Goal: Information Seeking & Learning: Learn about a topic

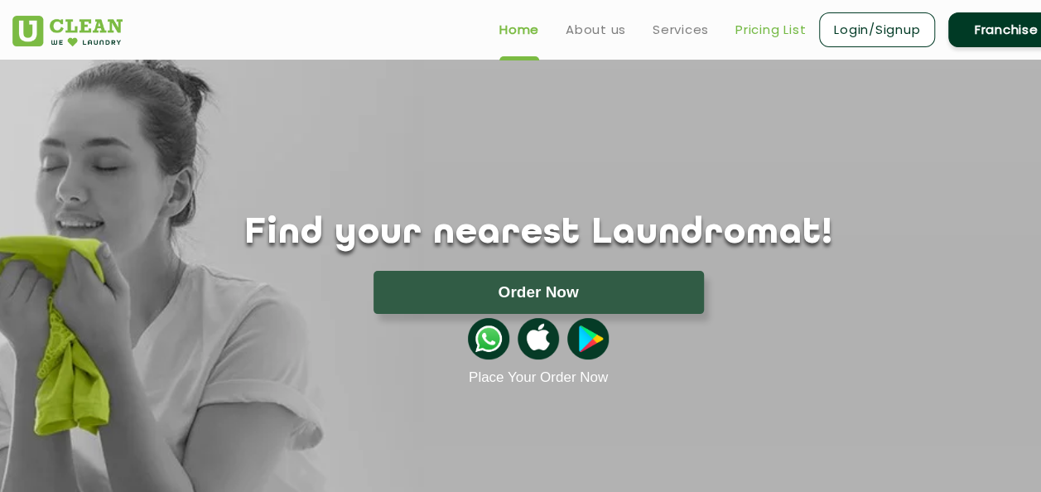
click at [773, 26] on link "Pricing List" at bounding box center [770, 30] width 70 height 20
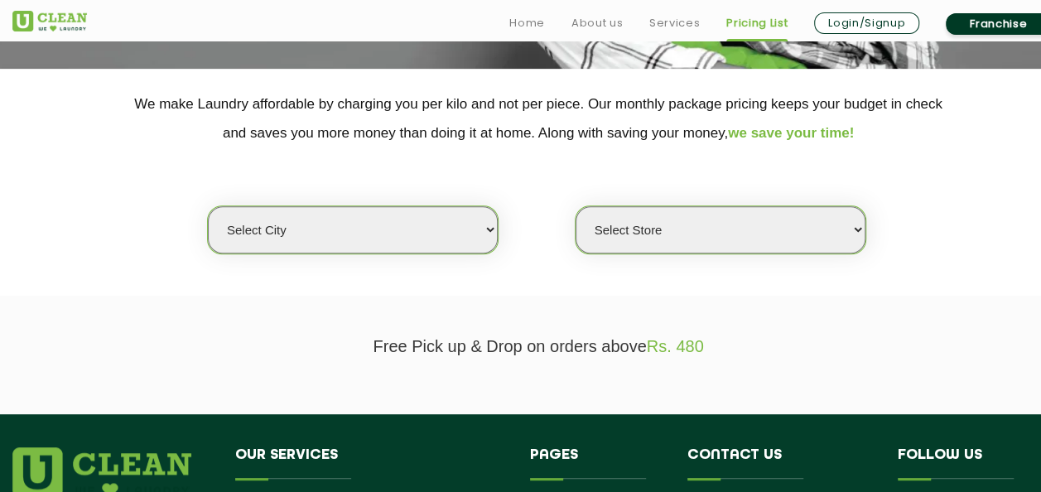
scroll to position [331, 0]
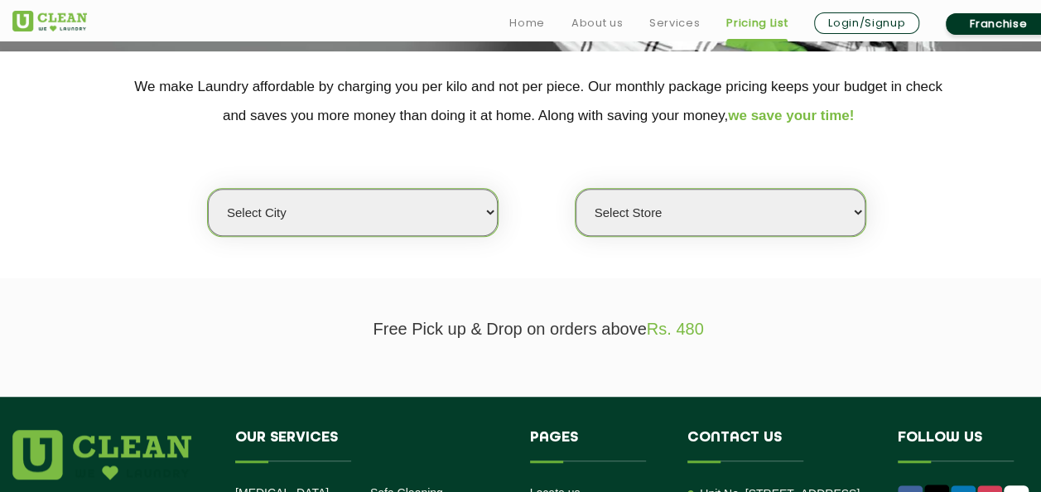
click at [449, 199] on select "Select city [GEOGRAPHIC_DATA] [GEOGRAPHIC_DATA] [GEOGRAPHIC_DATA] [GEOGRAPHIC_D…" at bounding box center [353, 212] width 290 height 47
select select "5"
click at [208, 189] on select "Select city [GEOGRAPHIC_DATA] [GEOGRAPHIC_DATA] [GEOGRAPHIC_DATA] [GEOGRAPHIC_D…" at bounding box center [353, 212] width 290 height 47
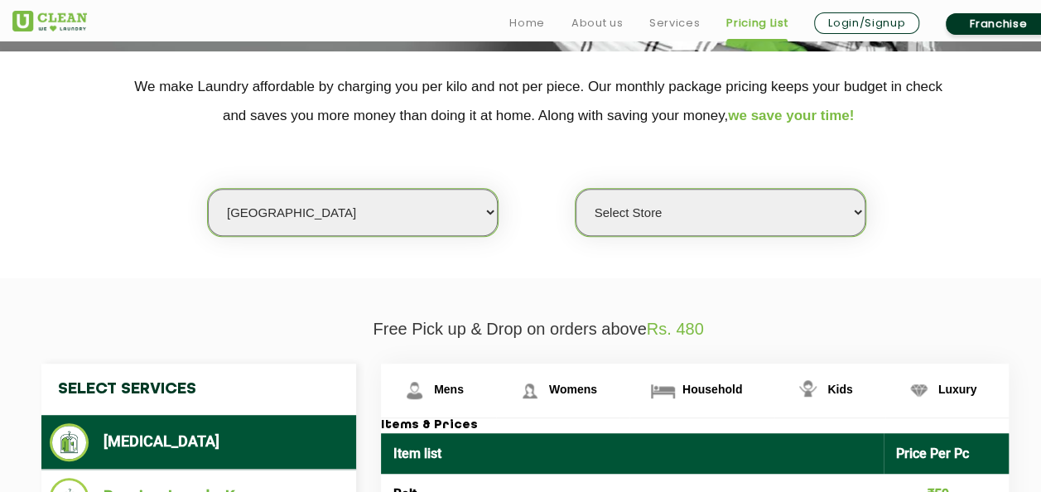
click at [674, 201] on select "Select Store UClean Narsingi UClean Nizampet UClean Sangareddy UClean Gachibowl…" at bounding box center [720, 212] width 290 height 47
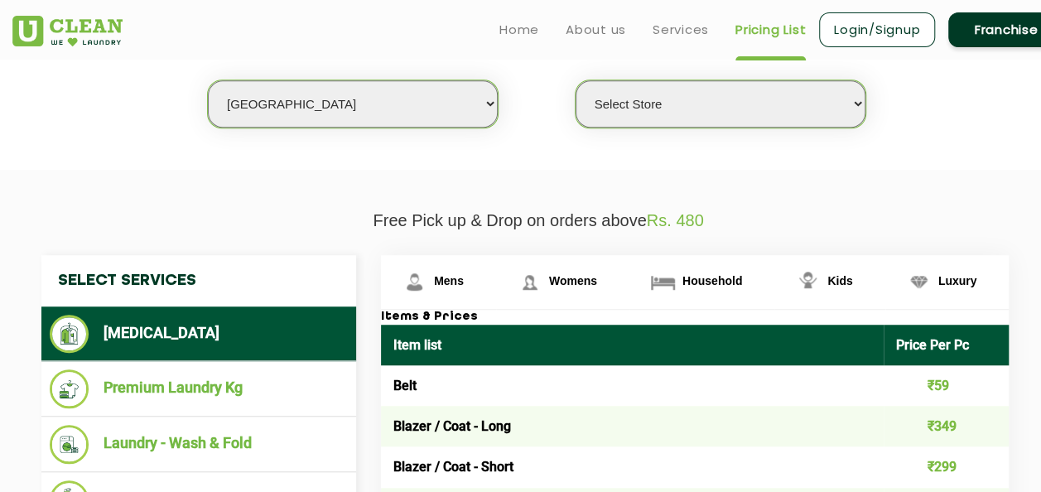
scroll to position [414, 0]
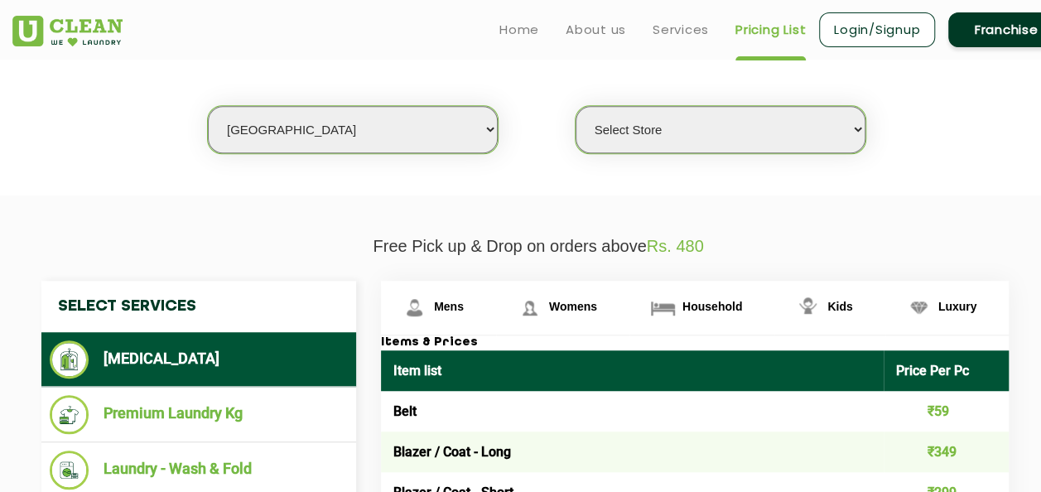
click at [795, 132] on select "Select Store UClean Narsingi UClean Nizampet UClean Sangareddy UClean Gachibowl…" at bounding box center [720, 129] width 290 height 47
select select "619"
click at [575, 106] on select "Select Store UClean Narsingi UClean Nizampet UClean Sangareddy UClean Gachibowl…" at bounding box center [720, 129] width 290 height 47
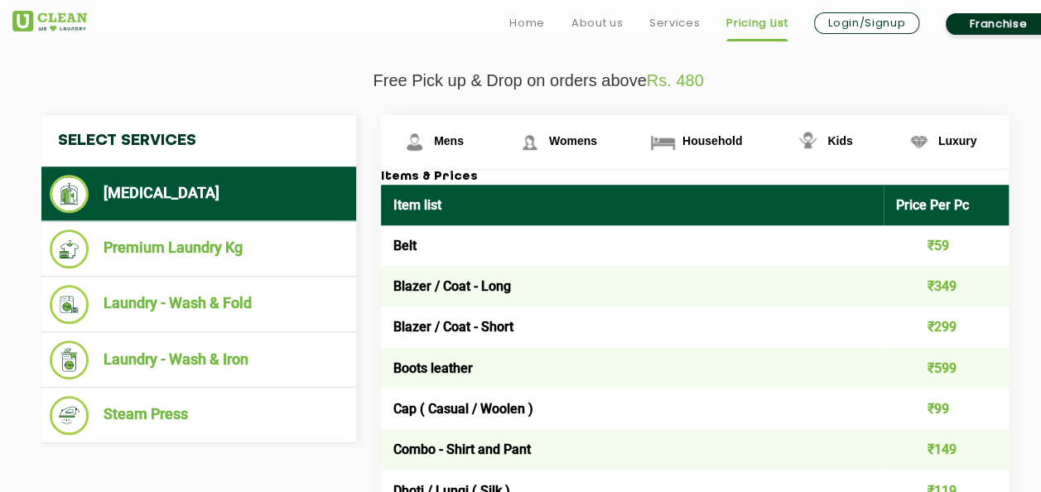
scroll to position [662, 0]
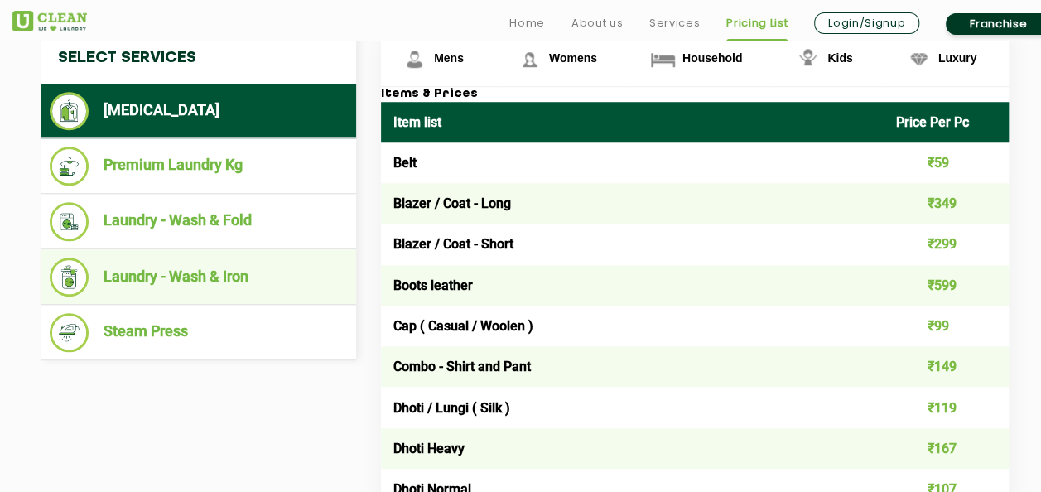
click at [245, 264] on li "Laundry - Wash & Iron" at bounding box center [199, 276] width 298 height 39
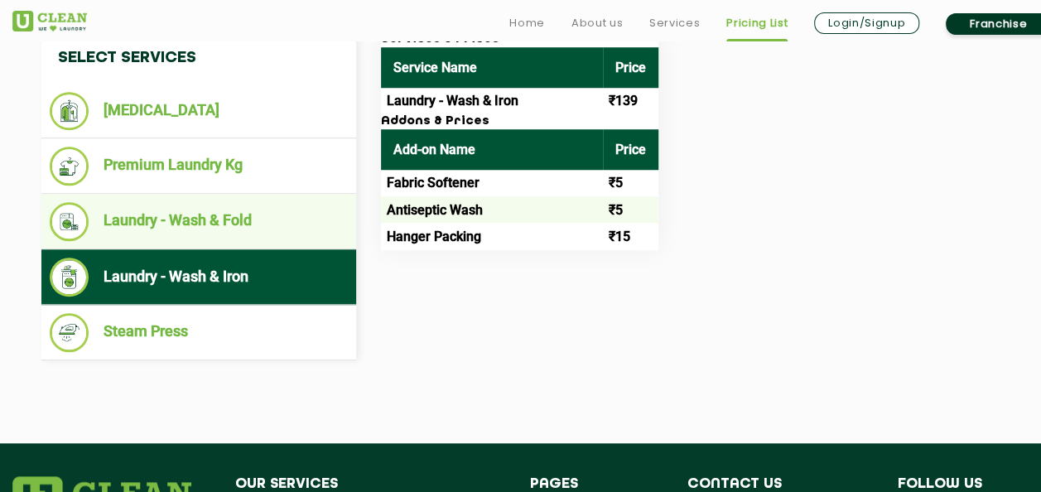
click at [245, 236] on li "Laundry - Wash & Fold" at bounding box center [199, 221] width 298 height 39
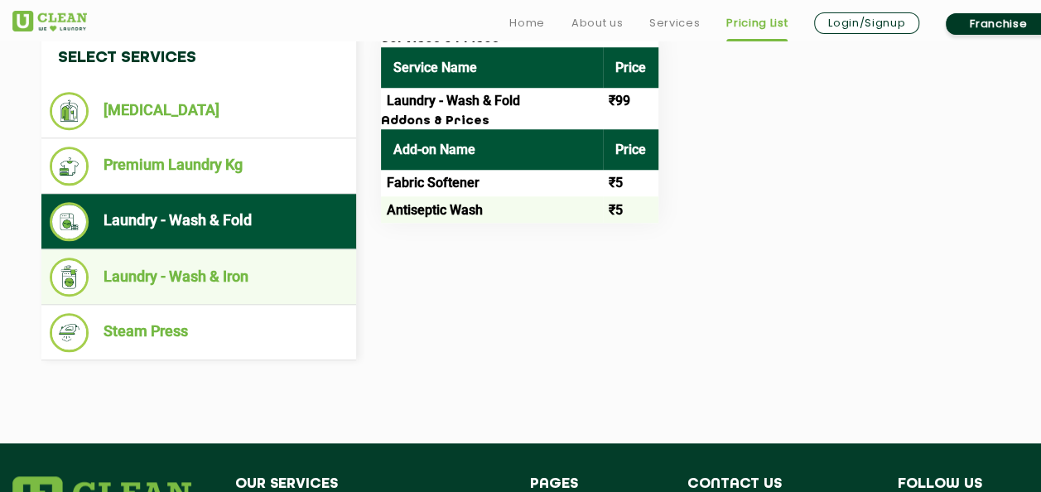
click at [200, 278] on li "Laundry - Wash & Iron" at bounding box center [199, 276] width 298 height 39
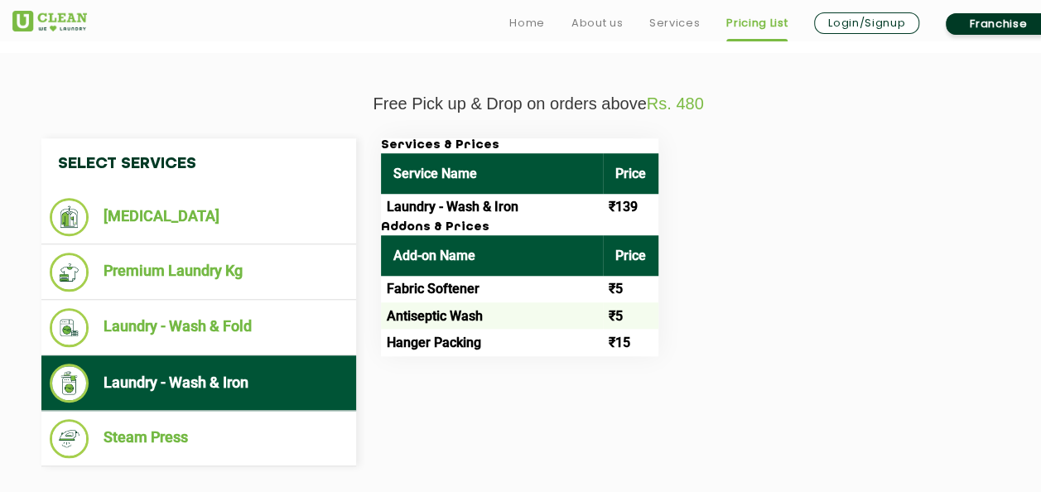
scroll to position [579, 0]
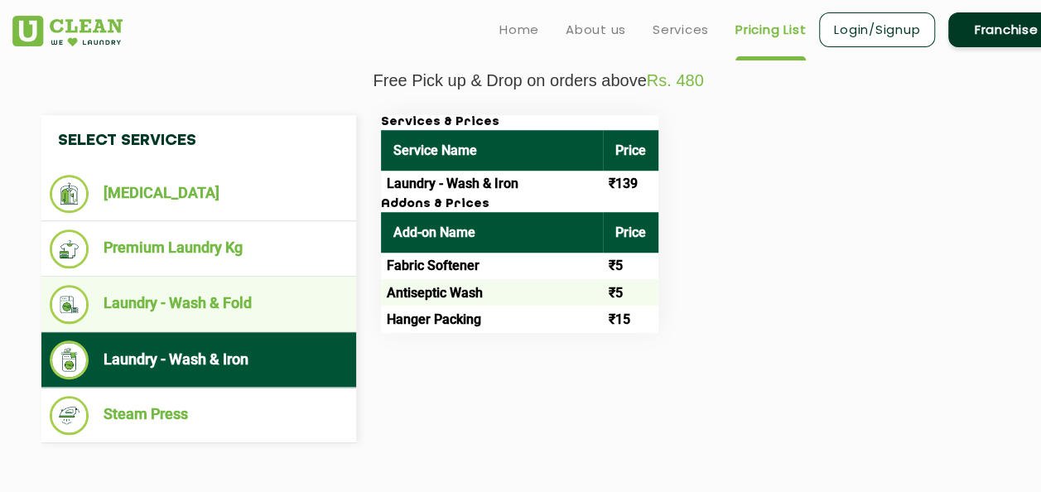
click at [253, 302] on li "Laundry - Wash & Fold" at bounding box center [199, 304] width 298 height 39
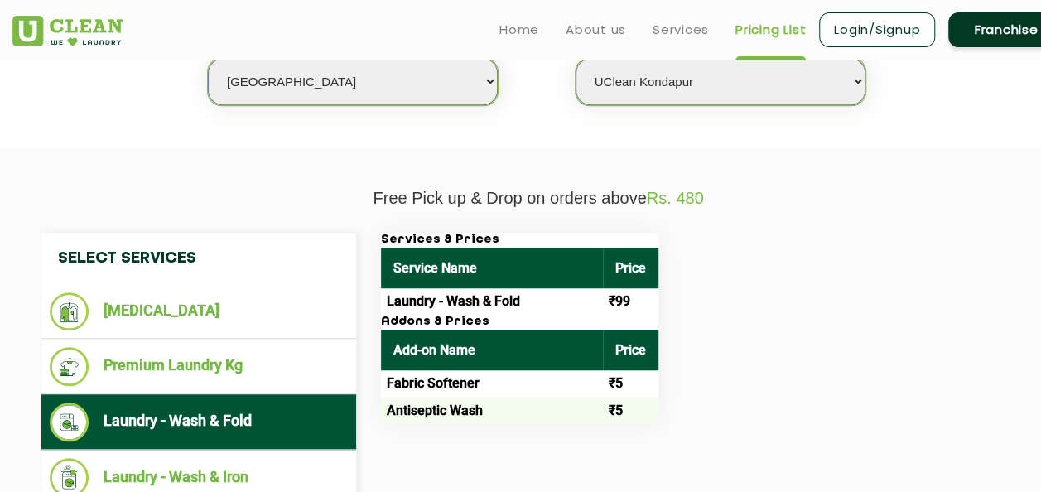
scroll to position [414, 0]
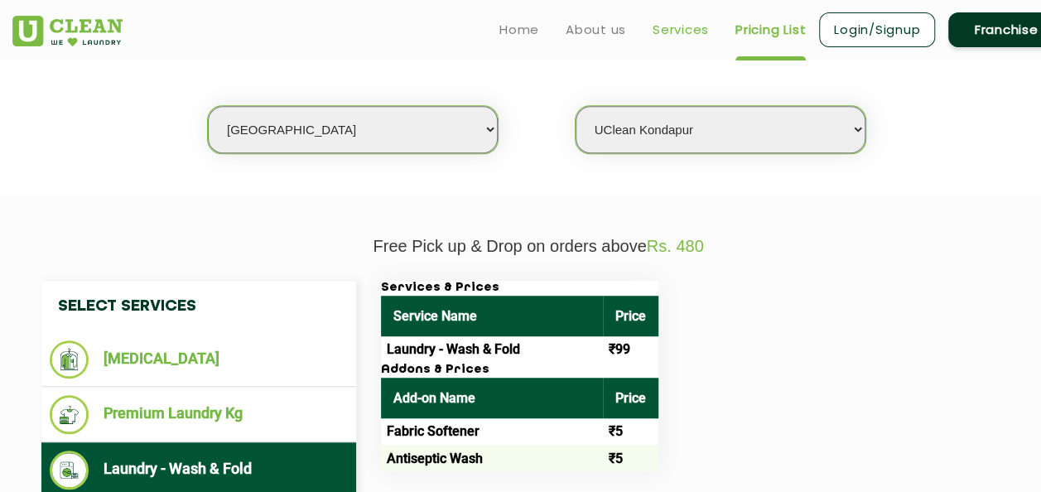
click at [661, 31] on link "Services" at bounding box center [680, 30] width 56 height 20
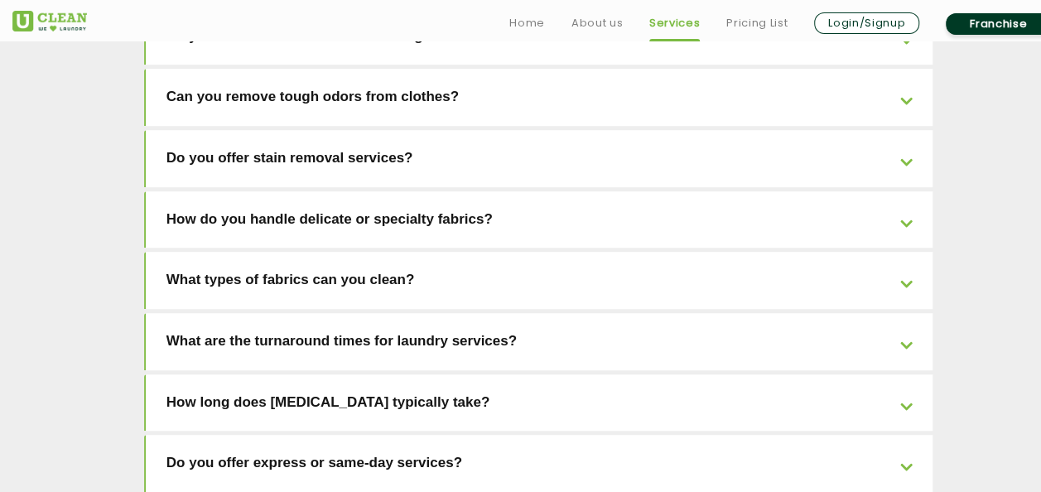
scroll to position [3872, 0]
